Goal: Information Seeking & Learning: Compare options

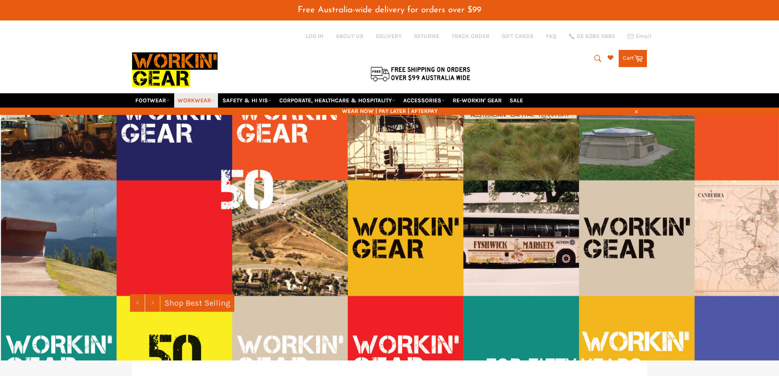
click at [213, 100] on icon at bounding box center [213, 101] width 4 height 4
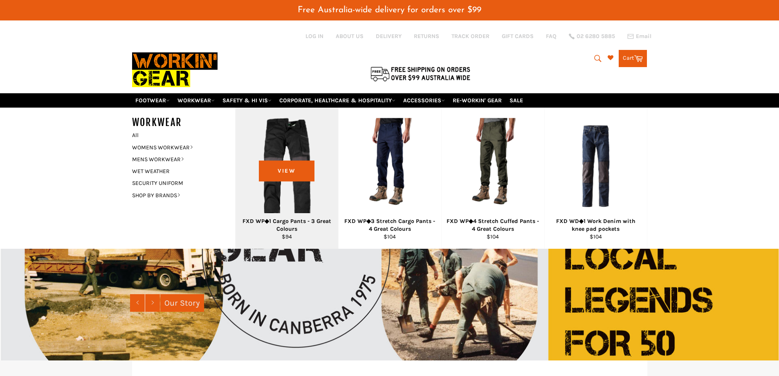
click at [313, 150] on div "View" at bounding box center [286, 178] width 103 height 141
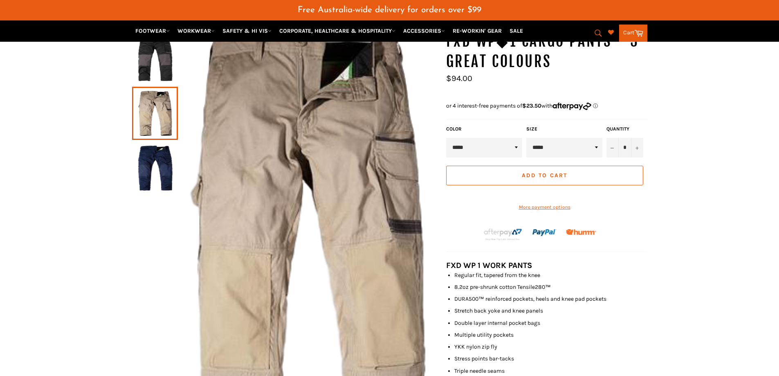
scroll to position [82, 0]
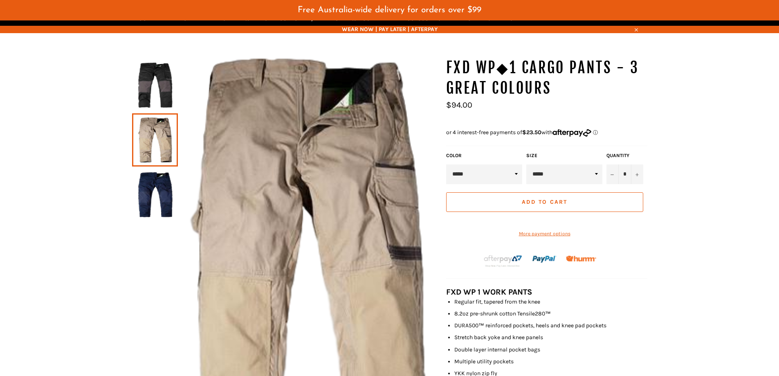
click at [163, 83] on img at bounding box center [155, 85] width 38 height 45
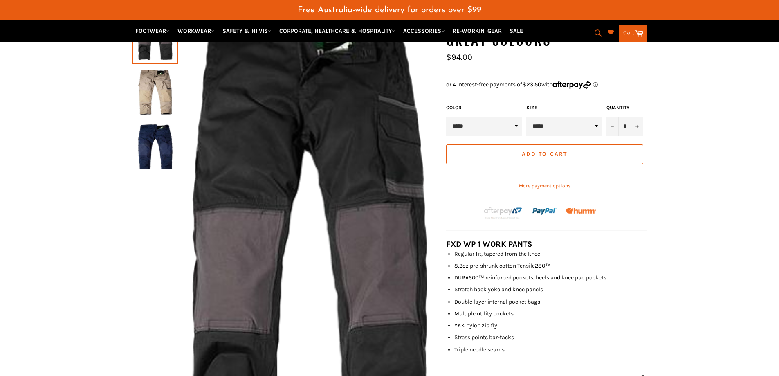
scroll to position [123, 0]
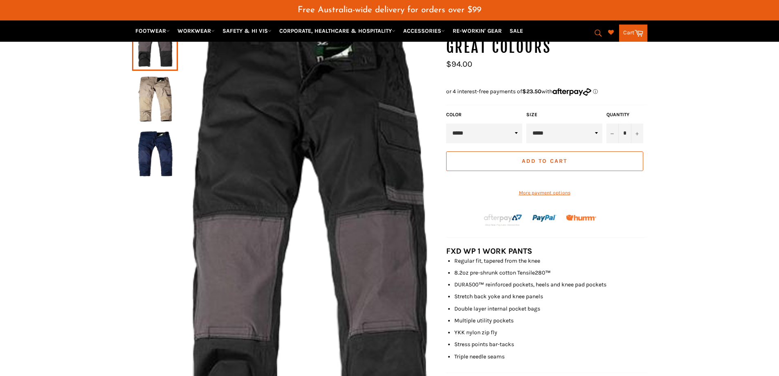
click at [153, 167] on img at bounding box center [155, 153] width 38 height 45
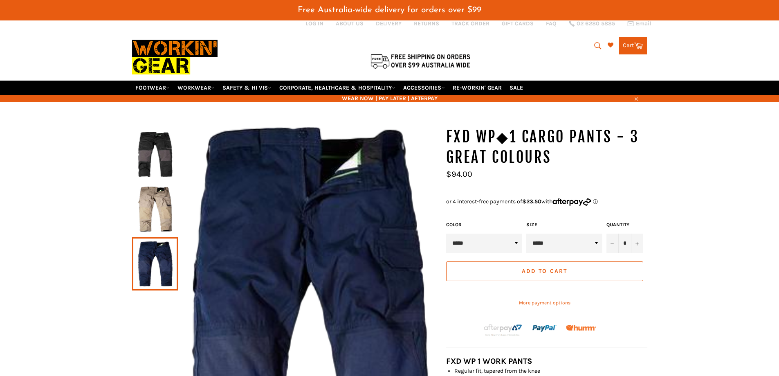
scroll to position [0, 0]
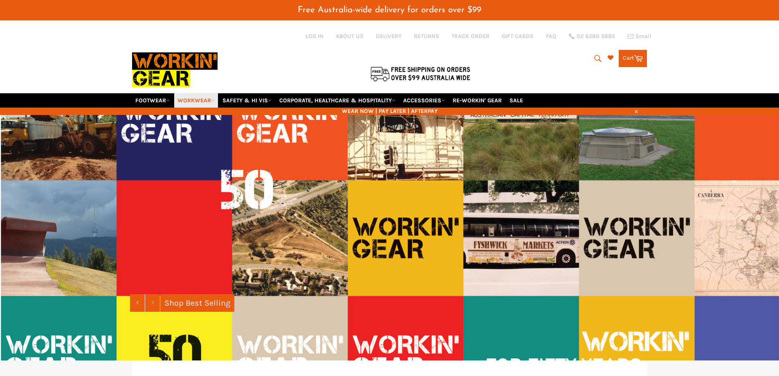
click at [209, 99] on link "WORKWEAR" at bounding box center [196, 100] width 44 height 14
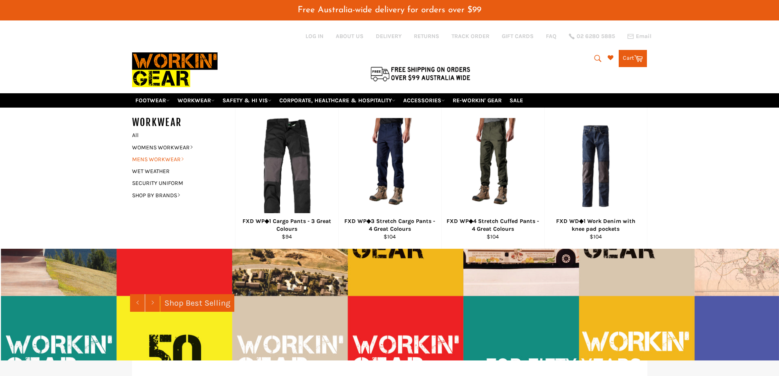
click at [173, 157] on link "MENS WORKWEAR" at bounding box center [177, 159] width 99 height 12
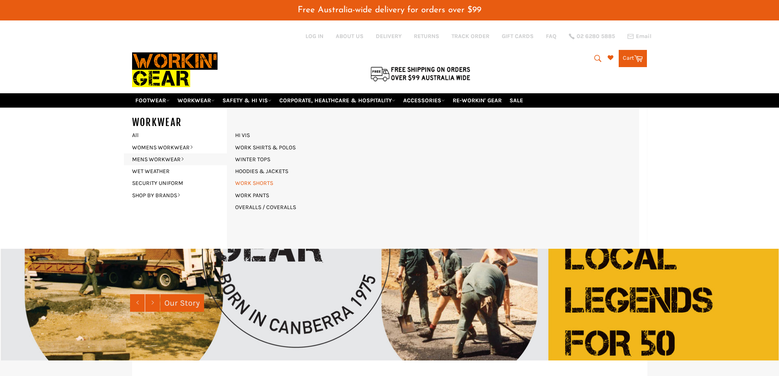
click at [246, 181] on link "WORK SHORTS" at bounding box center [254, 183] width 46 height 12
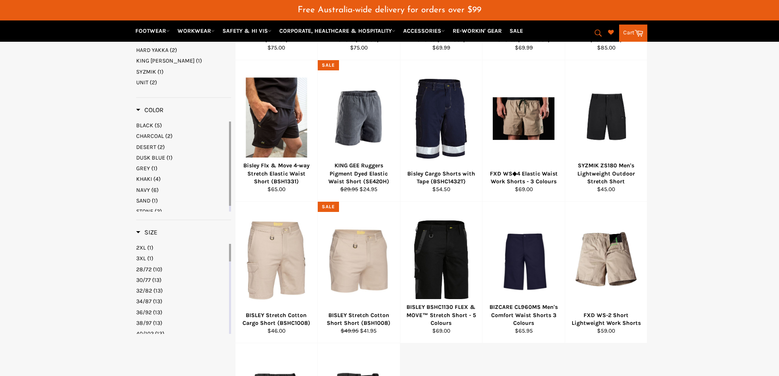
scroll to position [286, 0]
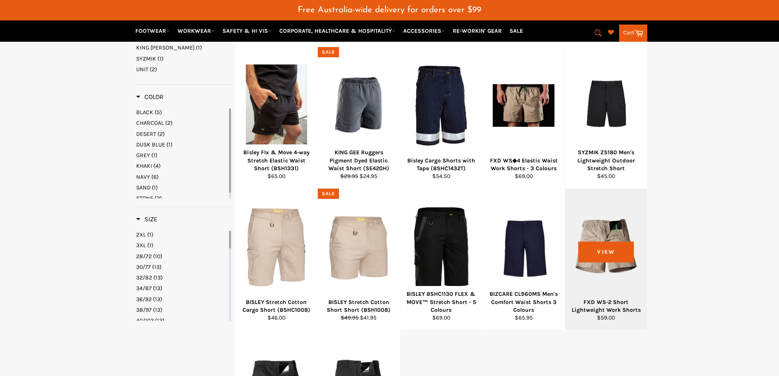
click at [603, 249] on div at bounding box center [606, 247] width 62 height 96
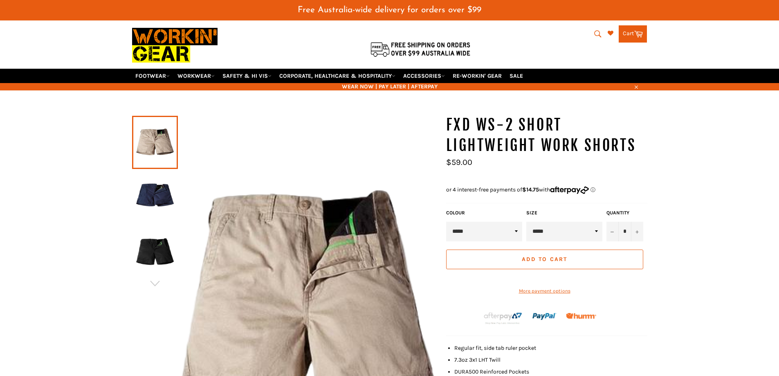
scroll to position [20, 0]
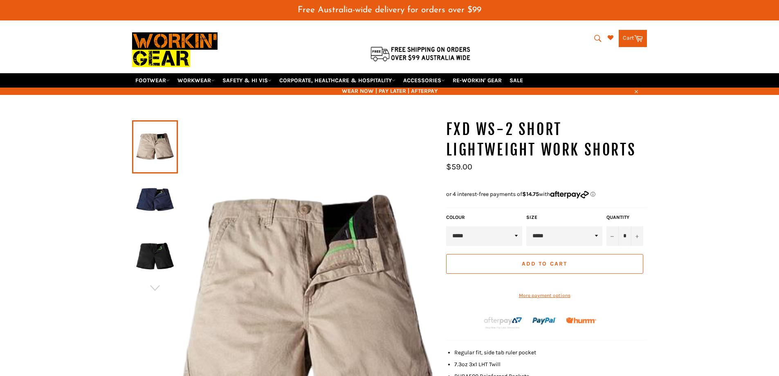
click at [151, 198] on img at bounding box center [155, 201] width 38 height 45
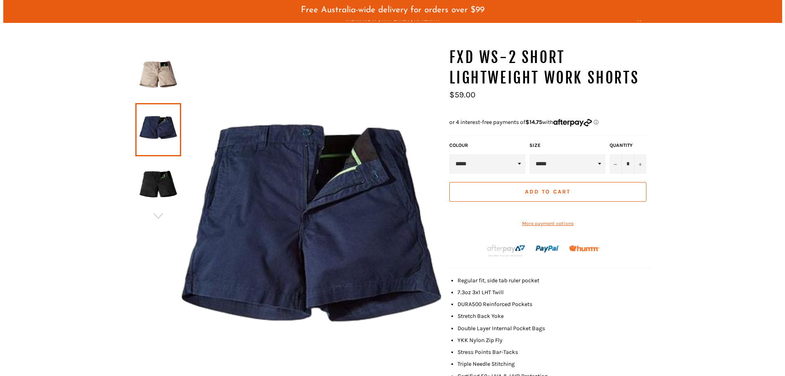
scroll to position [143, 0]
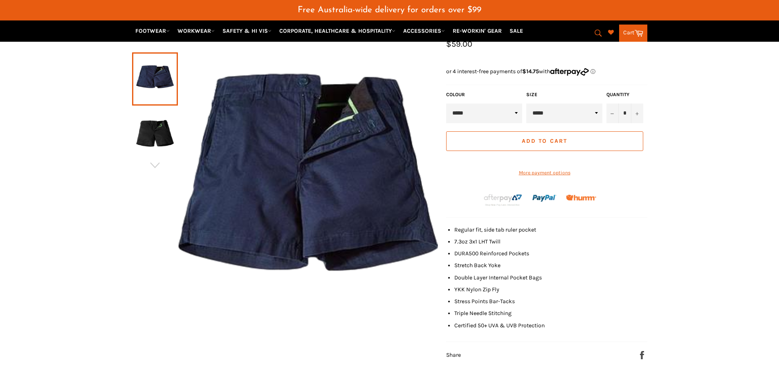
click at [157, 145] on img at bounding box center [155, 133] width 38 height 45
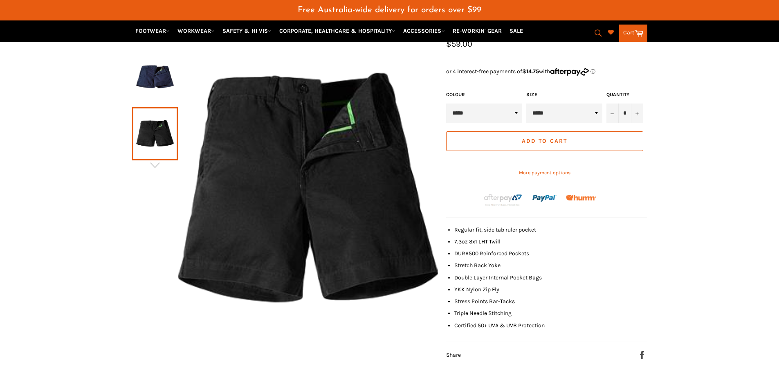
click at [346, 212] on img at bounding box center [308, 191] width 260 height 389
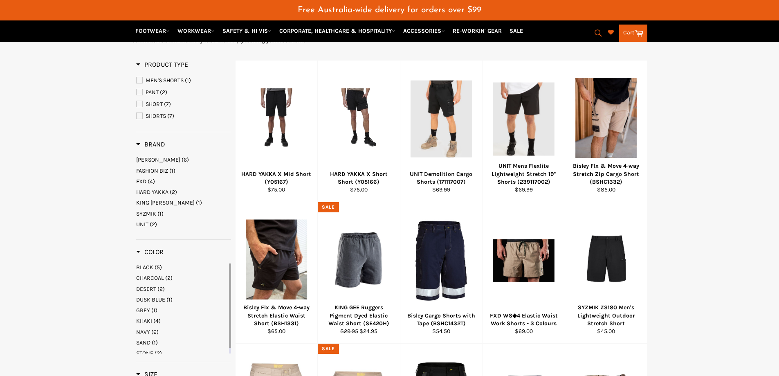
scroll to position [107, 0]
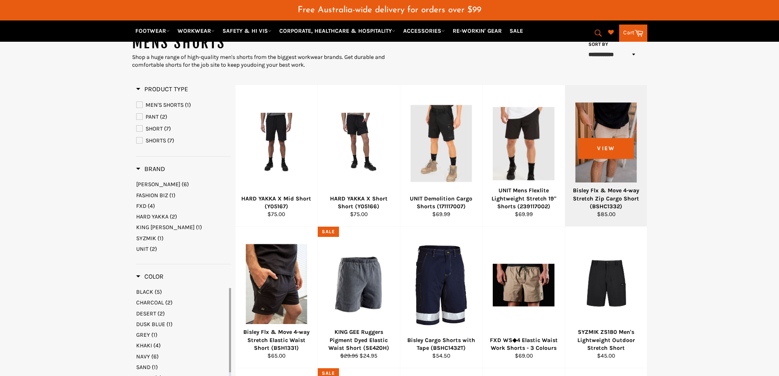
click at [609, 190] on div "Bisley Flx & Move 4-way Stretch Zip Cargo Short (BSHC1332)" at bounding box center [606, 198] width 72 height 24
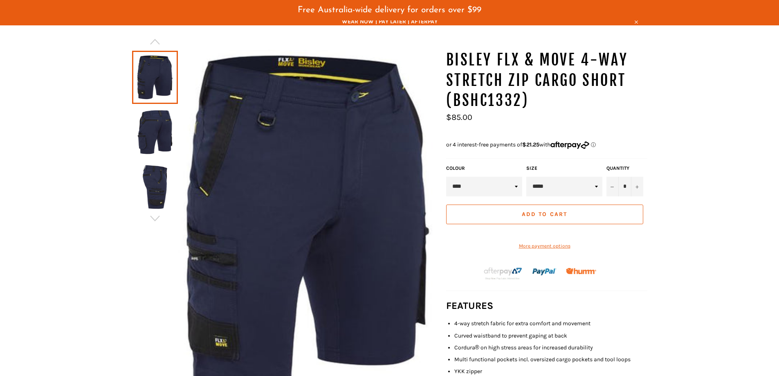
scroll to position [102, 0]
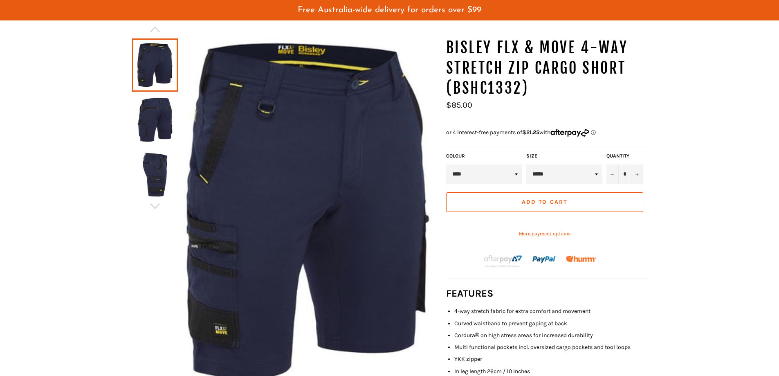
click at [149, 121] on img at bounding box center [155, 119] width 38 height 45
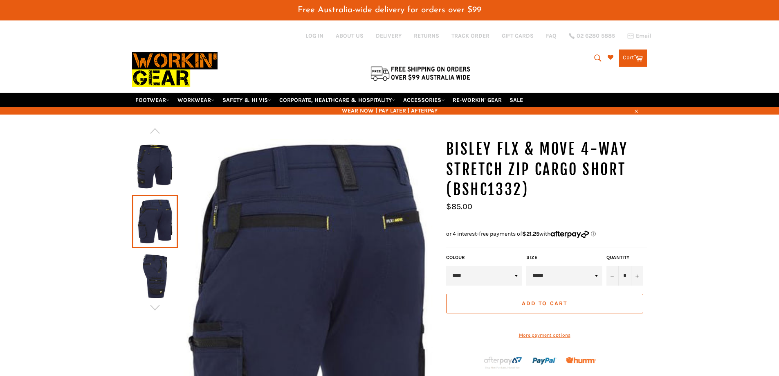
scroll to position [0, 0]
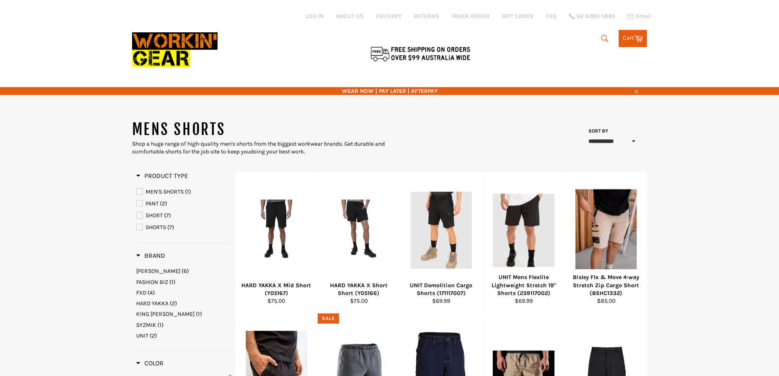
scroll to position [192, 0]
